Goal: Task Accomplishment & Management: Complete application form

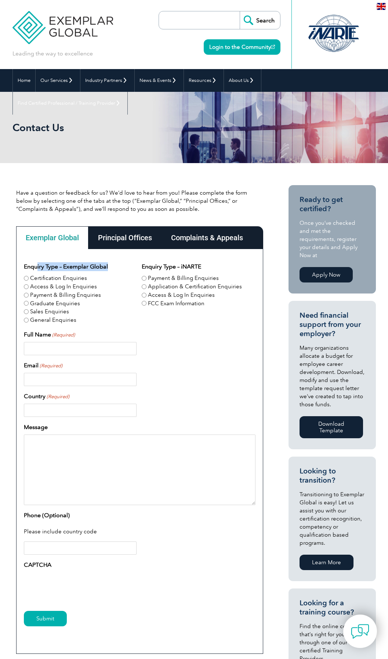
drag, startPoint x: 37, startPoint y: 267, endPoint x: 115, endPoint y: 267, distance: 77.5
click at [115, 267] on fieldset "Enquiry Type – Exemplar Global Certification Enquiries Access & Log In Enquirie…" at bounding box center [81, 293] width 114 height 62
drag, startPoint x: 115, startPoint y: 267, endPoint x: 118, endPoint y: 280, distance: 14.1
click at [118, 280] on div "Certification Enquiries" at bounding box center [81, 278] width 114 height 8
drag, startPoint x: 46, startPoint y: 347, endPoint x: 54, endPoint y: 347, distance: 8.4
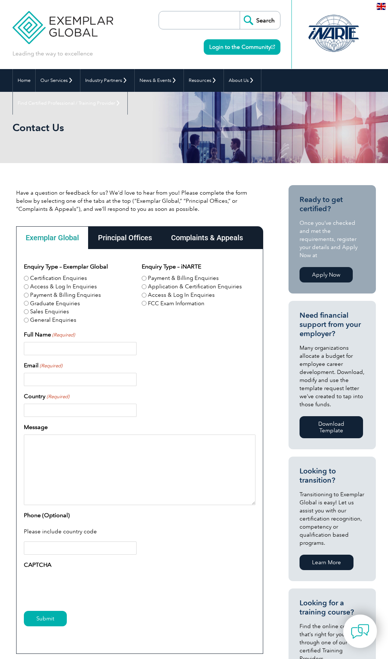
click at [46, 347] on input "Full Name (Required)" at bounding box center [80, 348] width 113 height 13
click at [56, 383] on input "Email (Required)" at bounding box center [80, 379] width 113 height 13
click at [44, 350] on input "Full Name (Required)" at bounding box center [80, 348] width 113 height 13
click at [68, 382] on input "Email (Required)" at bounding box center [80, 379] width 113 height 13
click at [48, 344] on input "Full Name (Required)" at bounding box center [80, 348] width 113 height 13
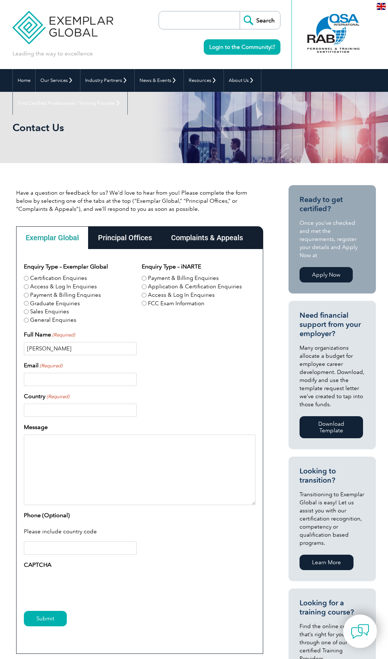
type input "[PERSON_NAME]"
click at [47, 377] on input "Email (Required)" at bounding box center [80, 379] width 113 height 13
click at [85, 454] on textarea "Message" at bounding box center [140, 470] width 232 height 71
click at [52, 381] on input "petr" at bounding box center [80, 379] width 113 height 13
click at [51, 382] on input "petr" at bounding box center [80, 379] width 113 height 13
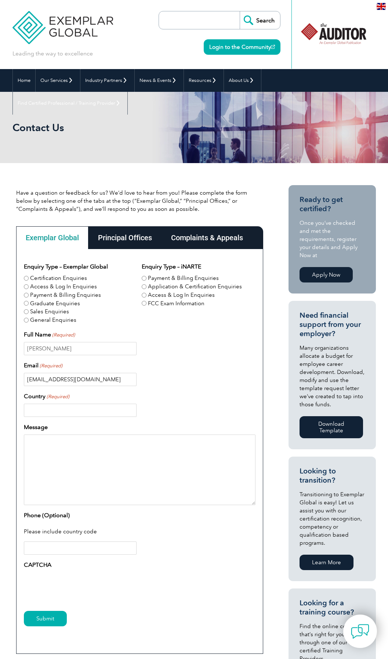
type input "[EMAIL_ADDRESS][DOMAIN_NAME]"
click at [66, 410] on input "Country (Required)" at bounding box center [80, 410] width 113 height 13
click at [83, 383] on input "[EMAIL_ADDRESS][DOMAIN_NAME]" at bounding box center [80, 379] width 113 height 13
click at [86, 379] on input "[EMAIL_ADDRESS][DOMAIN_NAME]" at bounding box center [80, 379] width 113 height 13
drag, startPoint x: 69, startPoint y: 406, endPoint x: 100, endPoint y: 411, distance: 31.2
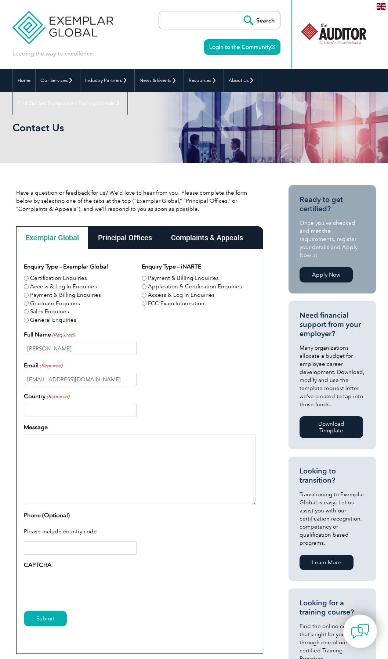
click at [69, 406] on input "Country (Required)" at bounding box center [80, 410] width 113 height 13
type input "[GEOGRAPHIC_DATA]"
click at [60, 449] on textarea "Message" at bounding box center [140, 470] width 232 height 71
click at [49, 545] on input "Phone (Optional)" at bounding box center [80, 547] width 113 height 13
click at [60, 458] on textarea "Message" at bounding box center [140, 470] width 232 height 71
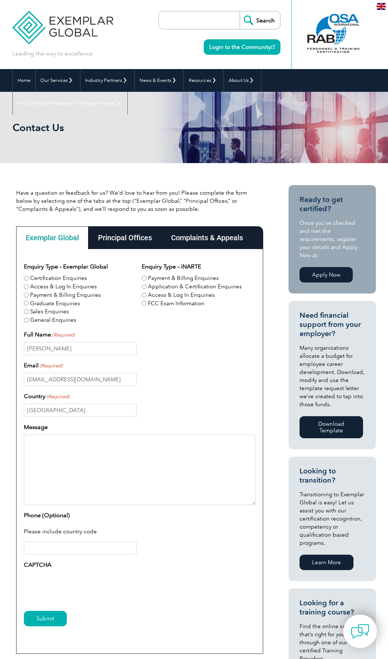
click at [66, 449] on textarea "Message" at bounding box center [140, 470] width 232 height 71
type textarea "Hello"
